Goal: Task Accomplishment & Management: Use online tool/utility

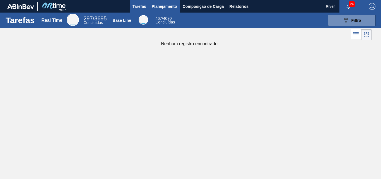
click at [172, 5] on span "Planejamento" at bounding box center [164, 6] width 25 height 7
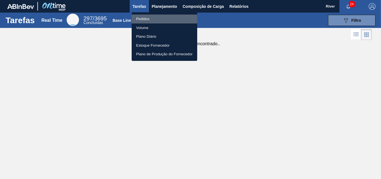
click at [144, 19] on li "Pedidos" at bounding box center [165, 19] width 66 height 9
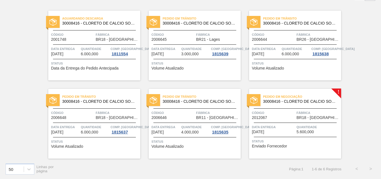
scroll to position [39, 0]
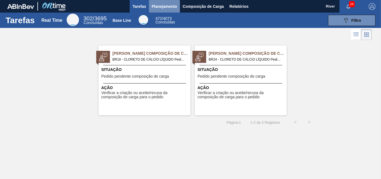
click at [160, 6] on span "Planejamento" at bounding box center [164, 6] width 25 height 7
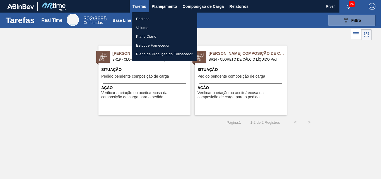
click at [139, 17] on li "Pedidos" at bounding box center [165, 19] width 66 height 9
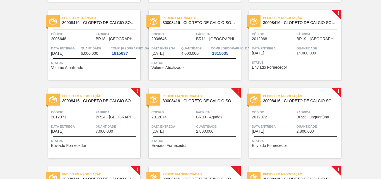
scroll to position [112, 0]
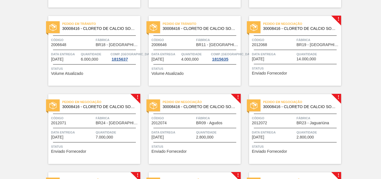
click at [256, 28] on img at bounding box center [253, 27] width 7 height 7
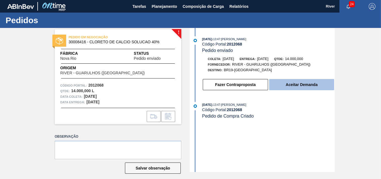
click at [297, 83] on button "Aceitar Demanda" at bounding box center [301, 84] width 65 height 11
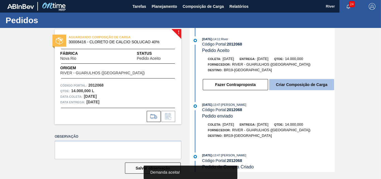
click at [308, 83] on button "Criar Composição de Carga" at bounding box center [301, 84] width 65 height 11
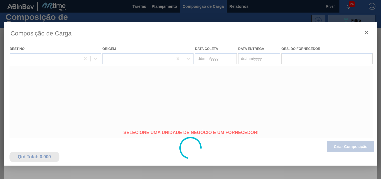
type coleta "[DATE]"
type entrega "[DATE]"
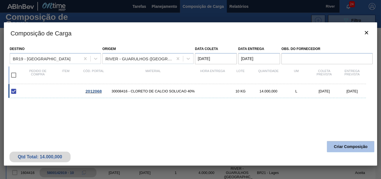
click at [345, 146] on button "Criar Composição" at bounding box center [350, 146] width 47 height 11
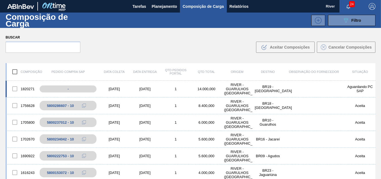
click at [117, 88] on div "[DATE]" at bounding box center [114, 89] width 31 height 4
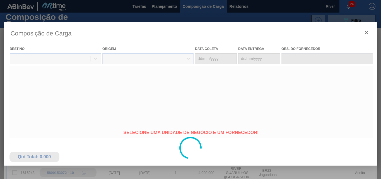
type coleta "[DATE]"
type entrega "[DATE]"
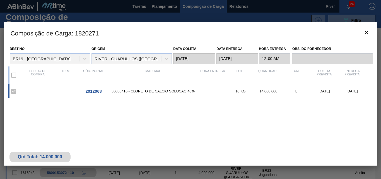
click at [137, 90] on span "30008416 - CLORETO DE CALCIO SOLUCAO 40%" at bounding box center [153, 91] width 91 height 4
click at [104, 91] on div "2012068" at bounding box center [94, 91] width 28 height 5
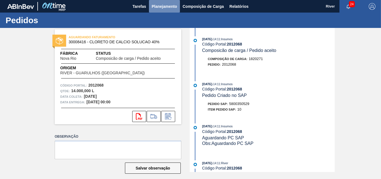
click at [160, 7] on span "Planejamento" at bounding box center [164, 6] width 25 height 7
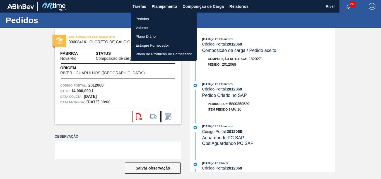
click at [143, 18] on li "Pedidos" at bounding box center [164, 19] width 66 height 9
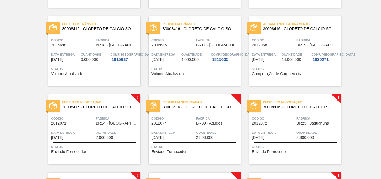
scroll to position [167, 0]
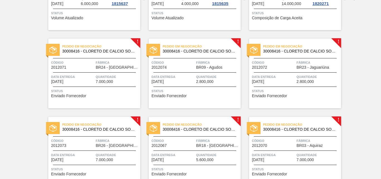
click at [57, 50] on div at bounding box center [53, 50] width 14 height 12
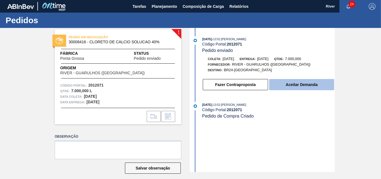
click at [295, 85] on button "Aceitar Demanda" at bounding box center [301, 84] width 65 height 11
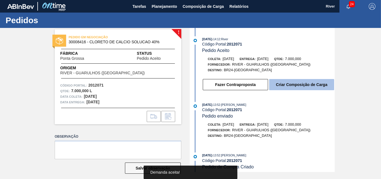
click at [295, 86] on button "Criar Composição de Carga" at bounding box center [301, 84] width 65 height 11
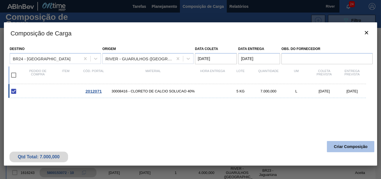
click at [349, 146] on button "Criar Composição" at bounding box center [350, 146] width 47 height 11
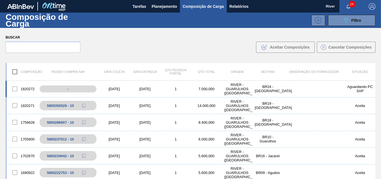
click at [119, 88] on div "[DATE]" at bounding box center [114, 89] width 31 height 4
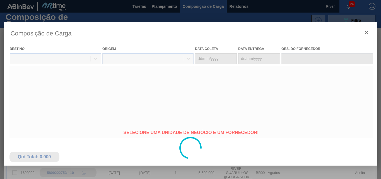
type coleta "[DATE]"
type entrega "[DATE]"
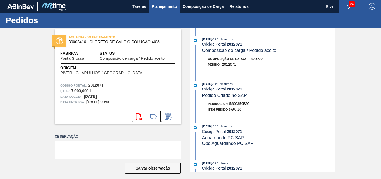
click at [162, 6] on span "Planejamento" at bounding box center [164, 6] width 25 height 7
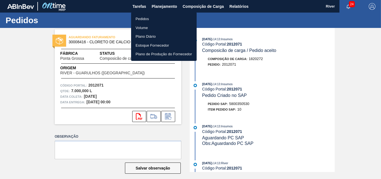
click at [141, 18] on li "Pedidos" at bounding box center [164, 19] width 66 height 9
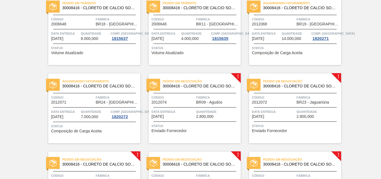
scroll to position [167, 0]
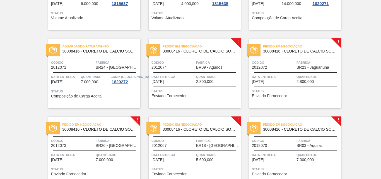
click at [155, 47] on img at bounding box center [153, 49] width 7 height 7
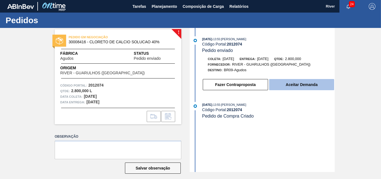
click at [320, 84] on button "Aceitar Demanda" at bounding box center [301, 84] width 65 height 11
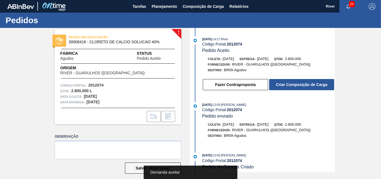
click at [320, 84] on button "Criar Composição de Carga" at bounding box center [301, 84] width 65 height 11
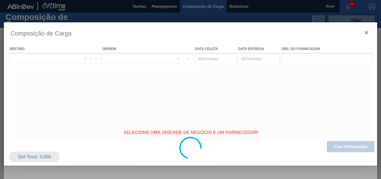
type coleta "[DATE]"
type entrega "[DATE]"
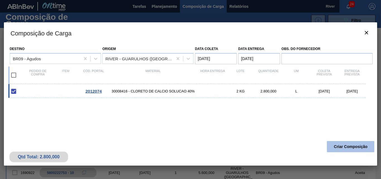
click at [343, 142] on button "Criar Composição" at bounding box center [350, 146] width 47 height 11
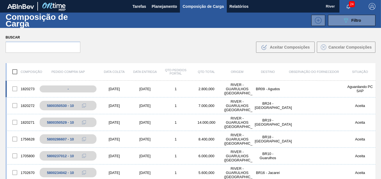
click at [160, 88] on div "1" at bounding box center [175, 89] width 31 height 4
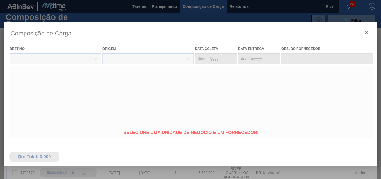
type coleta "[DATE]"
type entrega "[DATE]"
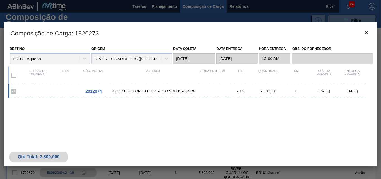
click at [160, 88] on div "2012074 30008416 - CLORETO DE CALCIO SOLUCAO 40% 2 KG 2.800,000 L [DATE] [DATE]" at bounding box center [187, 91] width 358 height 14
click at [92, 91] on span "2012074" at bounding box center [93, 91] width 16 height 5
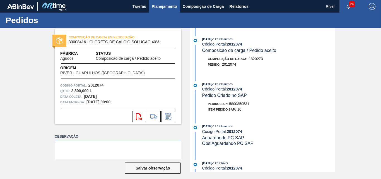
click at [164, 6] on span "Planejamento" at bounding box center [164, 6] width 25 height 7
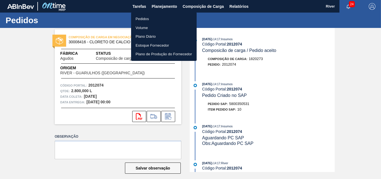
click at [141, 19] on li "Pedidos" at bounding box center [164, 19] width 66 height 9
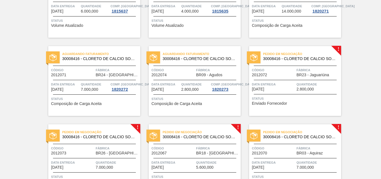
scroll to position [167, 0]
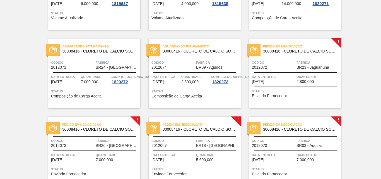
click at [255, 49] on img at bounding box center [253, 49] width 7 height 7
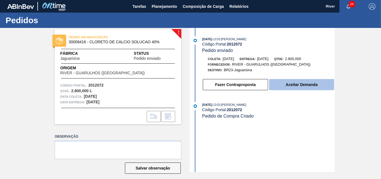
click at [305, 83] on button "Aceitar Demanda" at bounding box center [301, 84] width 65 height 11
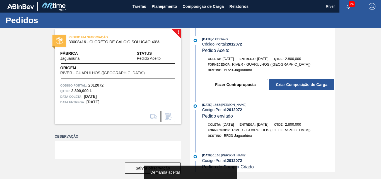
click at [305, 83] on button "Criar Composição de Carga" at bounding box center [301, 84] width 65 height 11
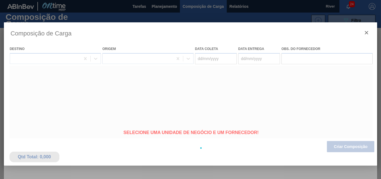
type coleta "[DATE]"
type entrega "[DATE]"
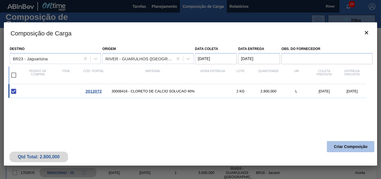
click at [354, 148] on button "Criar Composição" at bounding box center [350, 146] width 47 height 11
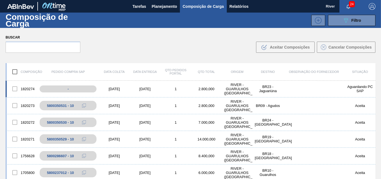
click at [129, 88] on div "[DATE]" at bounding box center [114, 89] width 31 height 4
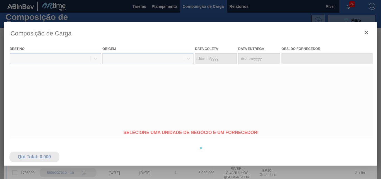
type coleta "[DATE]"
type entrega "[DATE]"
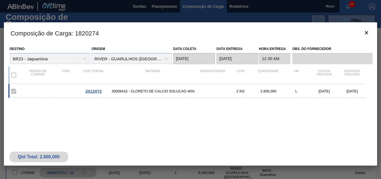
click at [93, 90] on span "2012072" at bounding box center [93, 91] width 16 height 5
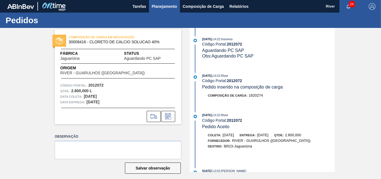
click at [160, 7] on span "Planejamento" at bounding box center [164, 6] width 25 height 7
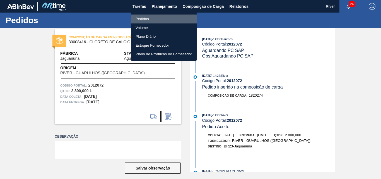
click at [142, 18] on li "Pedidos" at bounding box center [164, 19] width 66 height 9
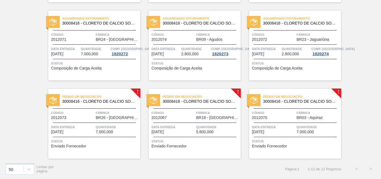
scroll to position [196, 0]
click at [54, 100] on img at bounding box center [52, 99] width 7 height 7
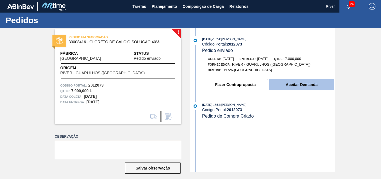
click at [280, 88] on button "Aceitar Demanda" at bounding box center [301, 84] width 65 height 11
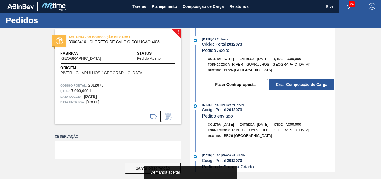
click at [280, 88] on button "Criar Composição de Carga" at bounding box center [301, 84] width 65 height 11
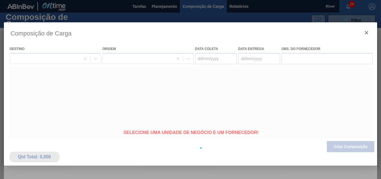
type coleta "[DATE]"
type entrega "[DATE]"
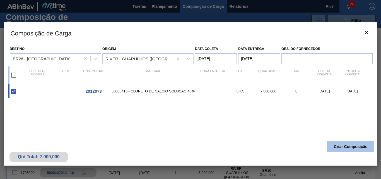
click at [340, 145] on button "Criar Composição" at bounding box center [350, 146] width 47 height 11
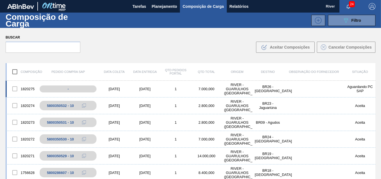
click at [115, 87] on div "[DATE]" at bounding box center [114, 89] width 31 height 4
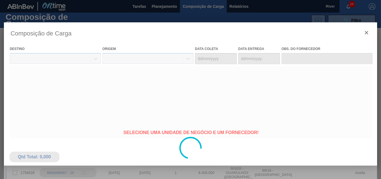
type coleta "[DATE]"
type entrega "[DATE]"
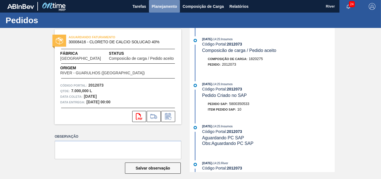
click at [164, 4] on span "Planejamento" at bounding box center [164, 6] width 25 height 7
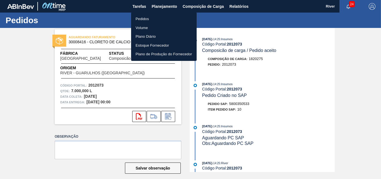
click at [139, 19] on li "Pedidos" at bounding box center [164, 19] width 66 height 9
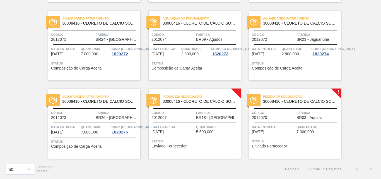
scroll to position [196, 0]
click at [155, 99] on img at bounding box center [153, 99] width 7 height 7
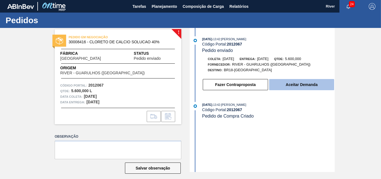
click at [287, 85] on button "Aceitar Demanda" at bounding box center [301, 84] width 65 height 11
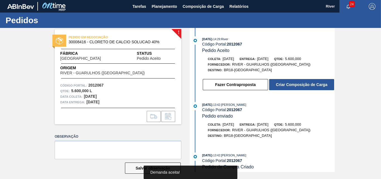
click at [287, 85] on button "Criar Composição de Carga" at bounding box center [301, 84] width 65 height 11
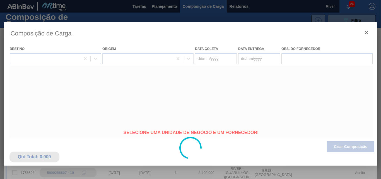
type coleta "[DATE]"
type entrega "[DATE]"
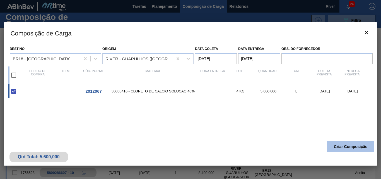
click at [341, 148] on button "Criar Composição" at bounding box center [350, 146] width 47 height 11
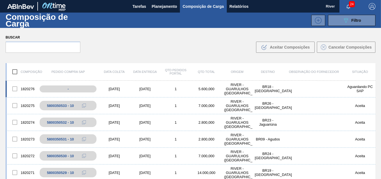
click at [111, 87] on div "[DATE]" at bounding box center [114, 89] width 31 height 4
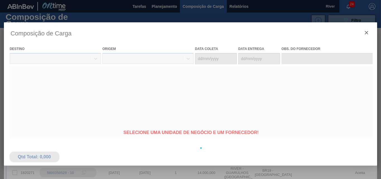
type coleta "[DATE]"
type entrega "[DATE]"
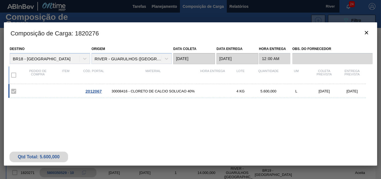
click at [92, 92] on span "2012067" at bounding box center [93, 91] width 16 height 5
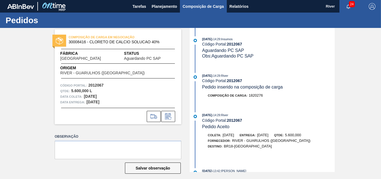
click at [197, 7] on span "Composição de Carga" at bounding box center [203, 6] width 41 height 7
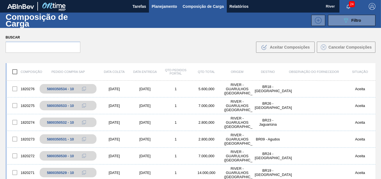
click at [165, 6] on span "Planejamento" at bounding box center [164, 6] width 25 height 7
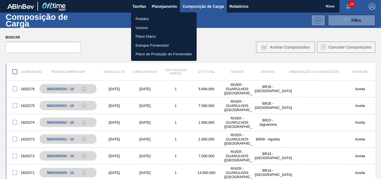
click at [142, 17] on li "Pedidos" at bounding box center [164, 19] width 66 height 9
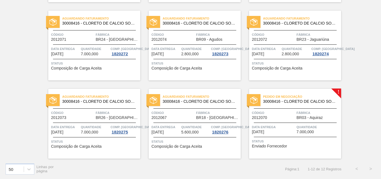
scroll to position [196, 0]
click at [253, 98] on img at bounding box center [253, 99] width 7 height 7
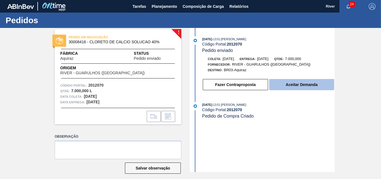
click at [292, 87] on button "Aceitar Demanda" at bounding box center [301, 84] width 65 height 11
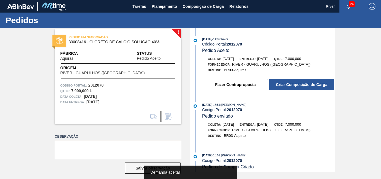
click at [292, 87] on button "Criar Composição de Carga" at bounding box center [301, 84] width 65 height 11
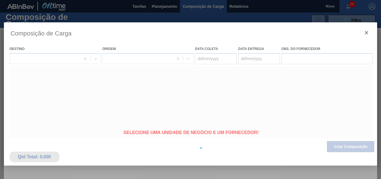
type coleta "[DATE]"
type entrega "[DATE]"
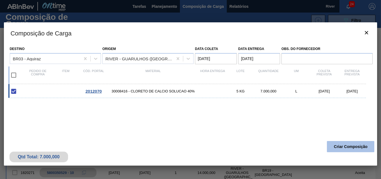
click at [340, 149] on button "Criar Composição" at bounding box center [350, 146] width 47 height 11
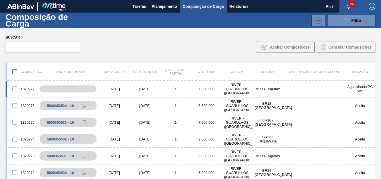
click at [114, 88] on div "[DATE]" at bounding box center [114, 89] width 31 height 4
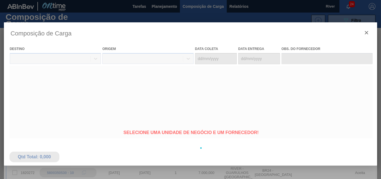
type coleta "[DATE]"
type entrega "[DATE]"
